Goal: Go to known website: Go to known website

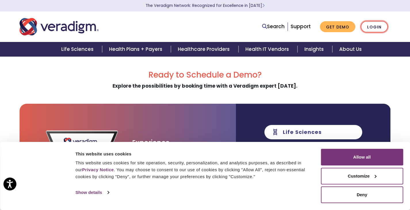
click at [376, 26] on link "Login" at bounding box center [374, 27] width 27 height 12
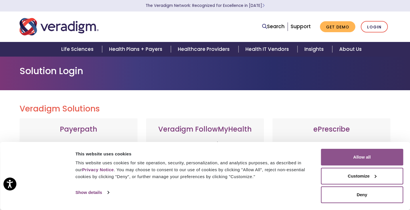
click at [366, 155] on button "Allow all" at bounding box center [362, 157] width 82 height 17
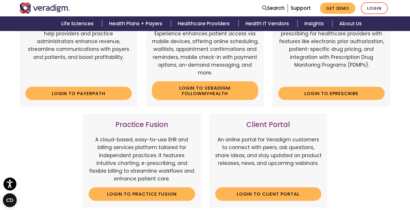
scroll to position [115, 0]
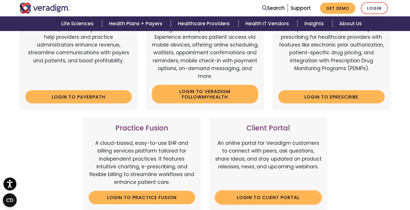
click at [282, 198] on link "Login to Client Portal" at bounding box center [268, 197] width 107 height 13
